Goal: Check status

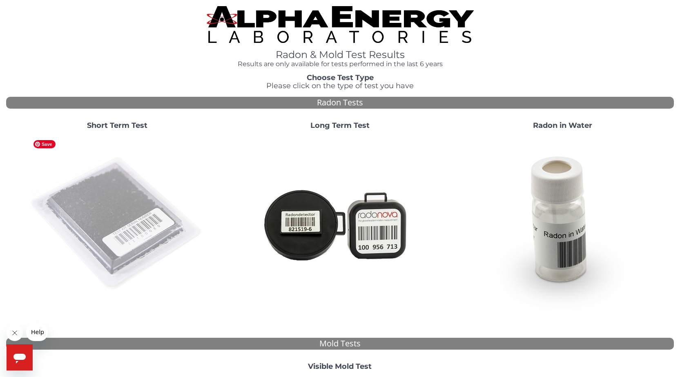
click at [91, 188] on img at bounding box center [117, 224] width 176 height 176
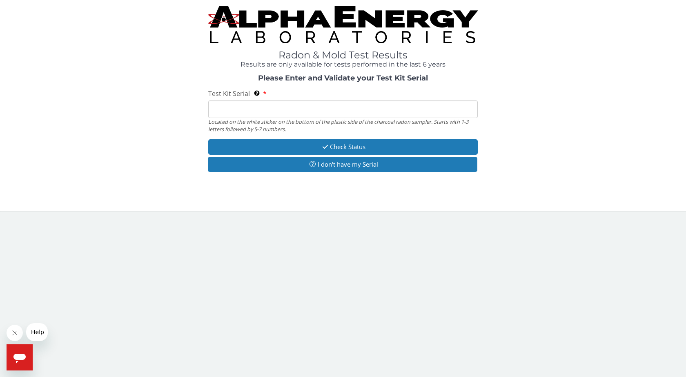
click at [221, 111] on input "Test Kit Serial Located on the white sticker on the bottom of the plastic side …" at bounding box center [342, 109] width 269 height 18
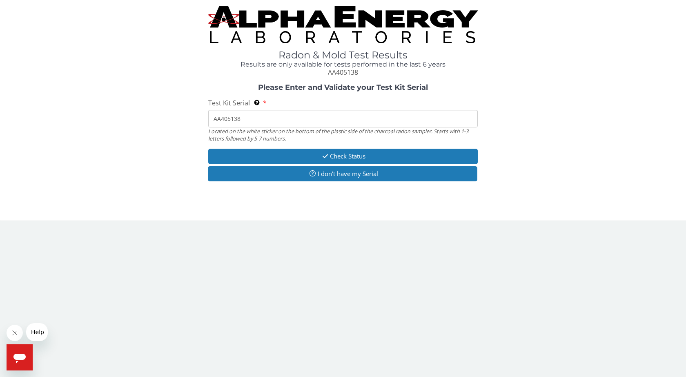
type input "AA405138"
click at [251, 151] on button "Check Status" at bounding box center [342, 156] width 269 height 15
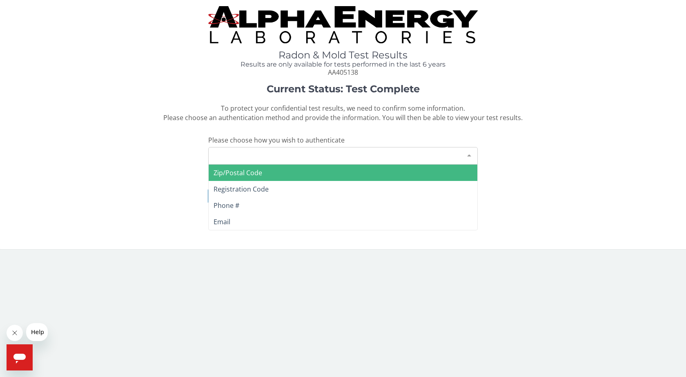
click at [238, 153] on div "Please make a selection" at bounding box center [342, 156] width 269 height 18
click at [229, 175] on span "Zip/Postal Code" at bounding box center [237, 172] width 49 height 9
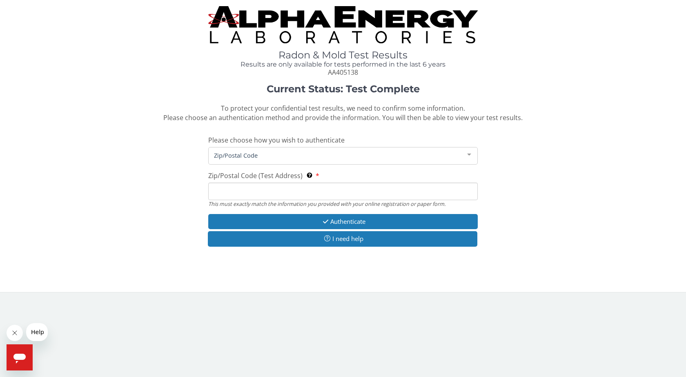
click at [230, 188] on input "Zip/Postal Code (Test Address) This must exactly match the information you prov…" at bounding box center [342, 191] width 269 height 18
type input "84003"
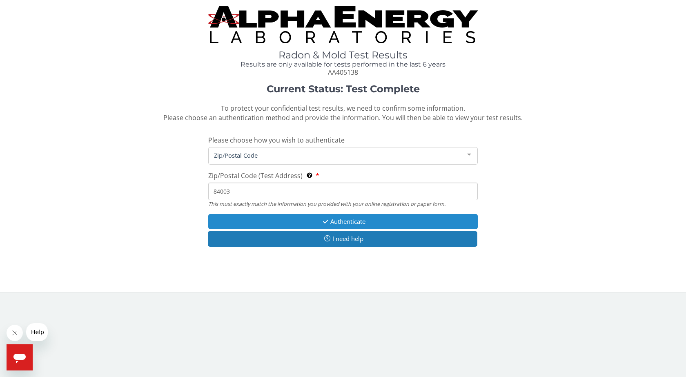
click at [300, 227] on button "Authenticate" at bounding box center [342, 221] width 269 height 15
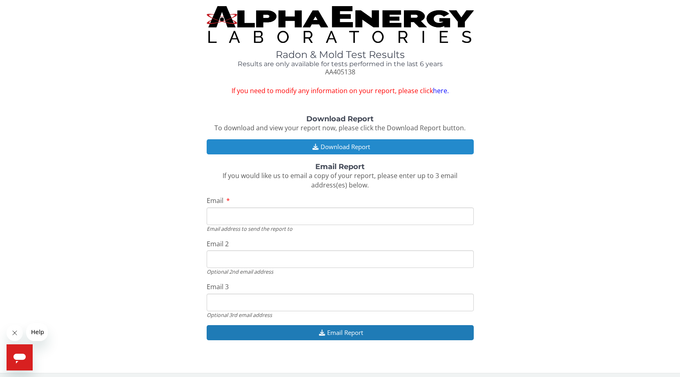
click at [258, 144] on button "Download Report" at bounding box center [340, 146] width 267 height 15
